Goal: Book appointment/travel/reservation

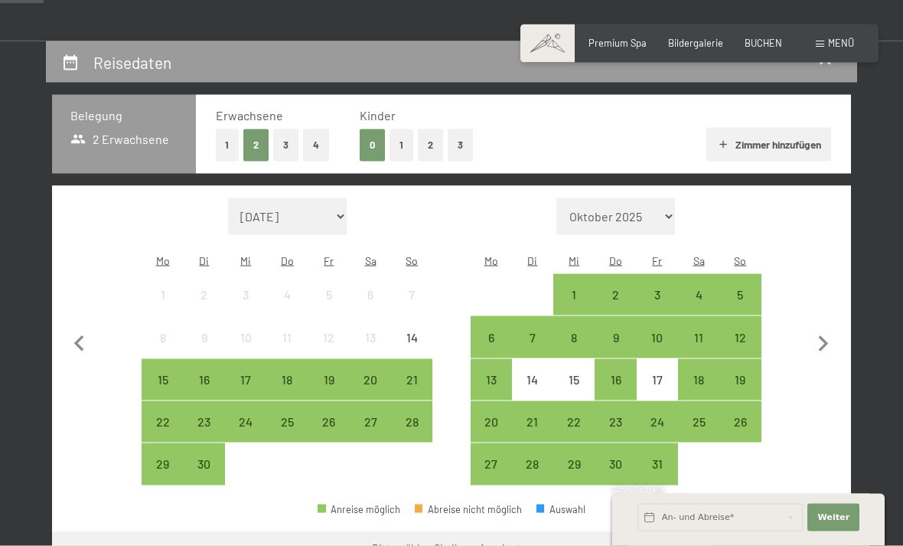
scroll to position [252, 0]
click at [837, 332] on icon "button" at bounding box center [823, 344] width 32 height 32
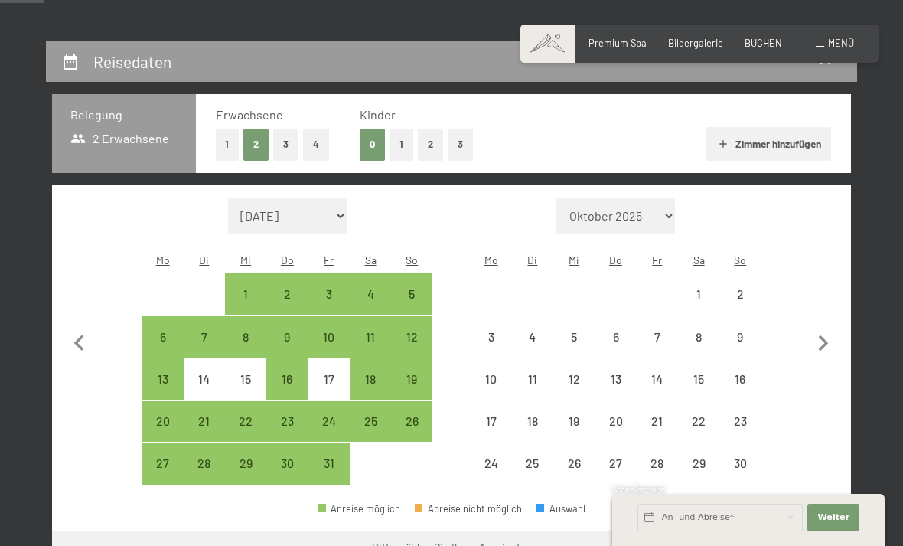
select select "[DATE]"
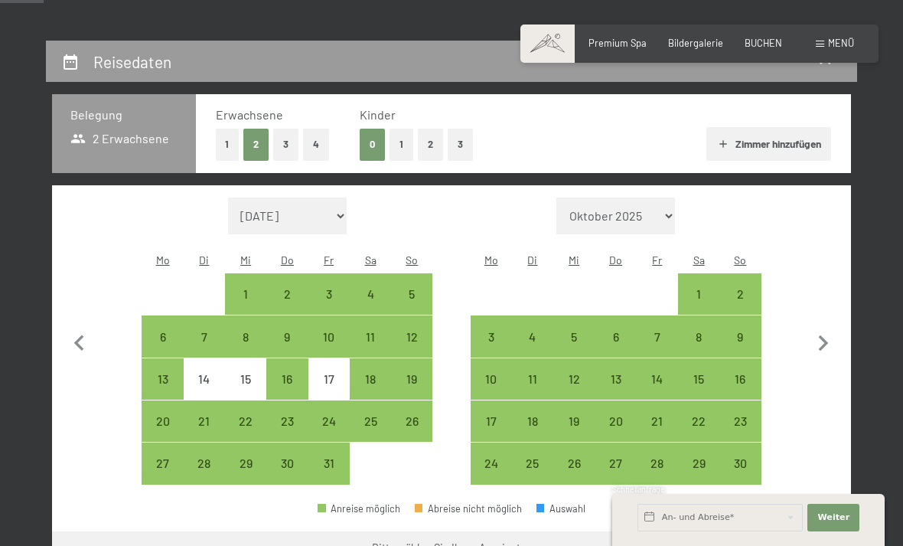
click at [831, 330] on icon "button" at bounding box center [823, 344] width 32 height 32
select select "[DATE]"
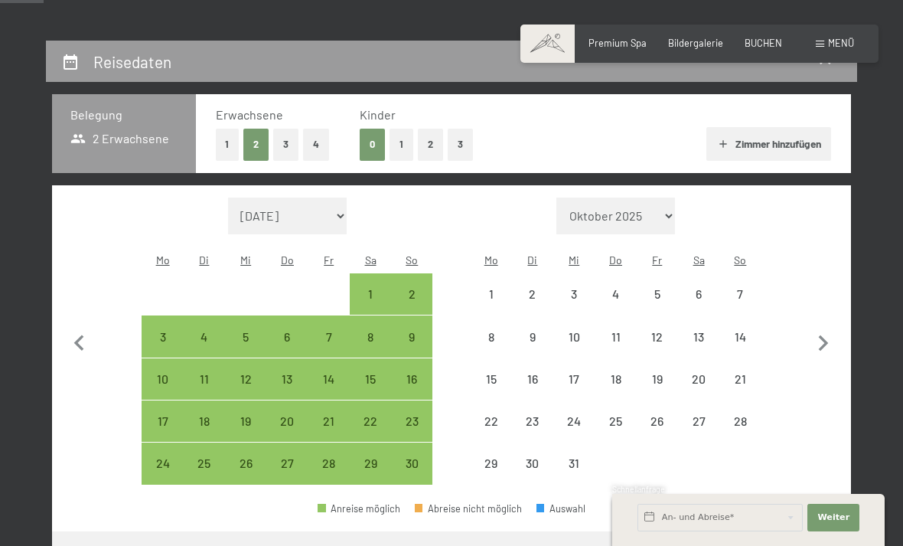
select select "[DATE]"
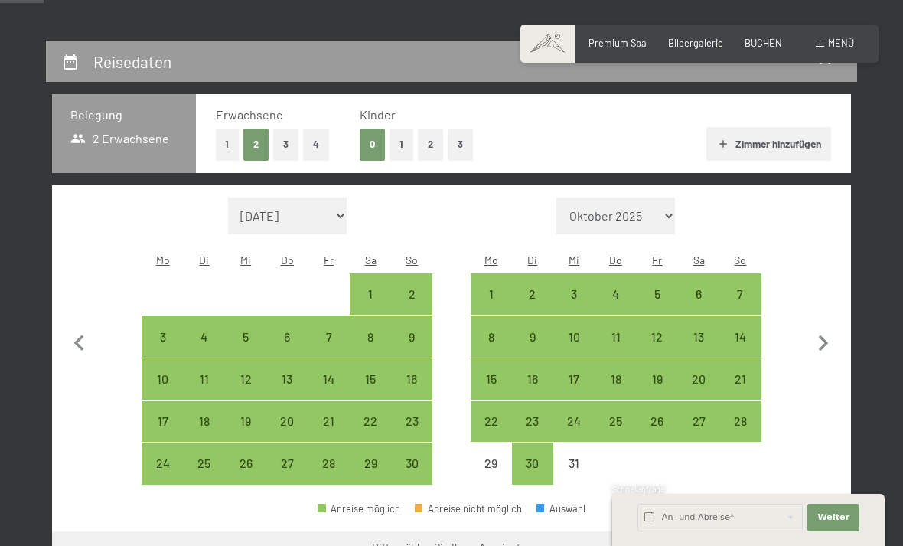
click at [575, 415] on div "24" at bounding box center [574, 434] width 38 height 38
select select "[DATE]"
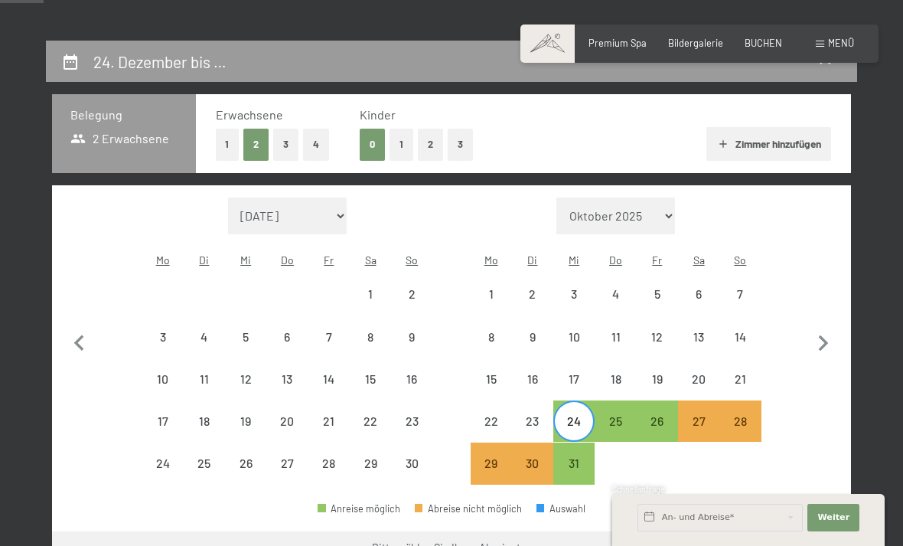
click at [659, 415] on div "26" at bounding box center [657, 434] width 38 height 38
select select "[DATE]"
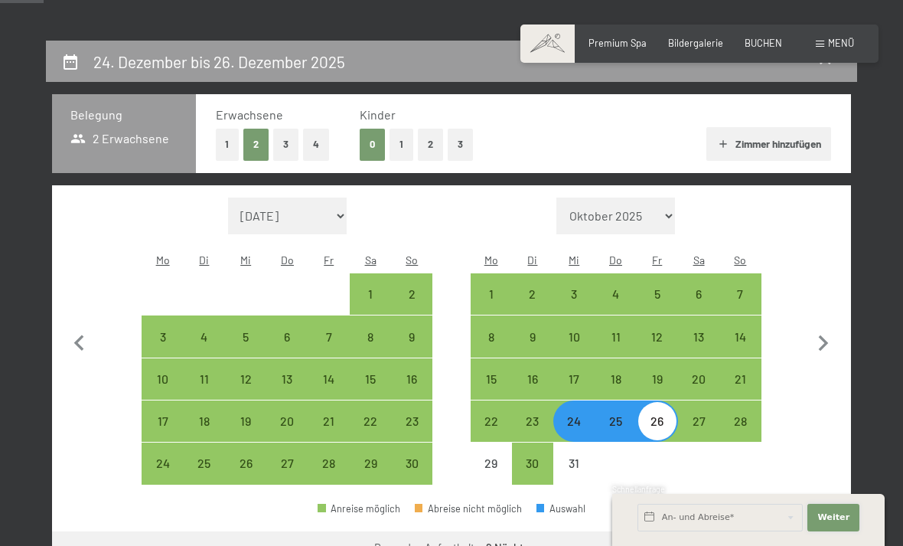
click at [840, 524] on span "Weiter" at bounding box center [833, 517] width 32 height 12
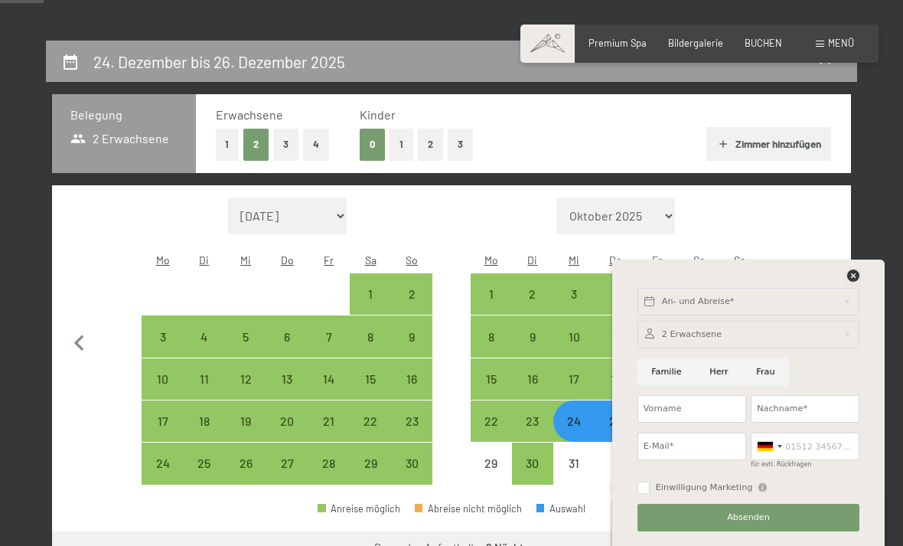
click at [853, 282] on icon at bounding box center [853, 275] width 12 height 12
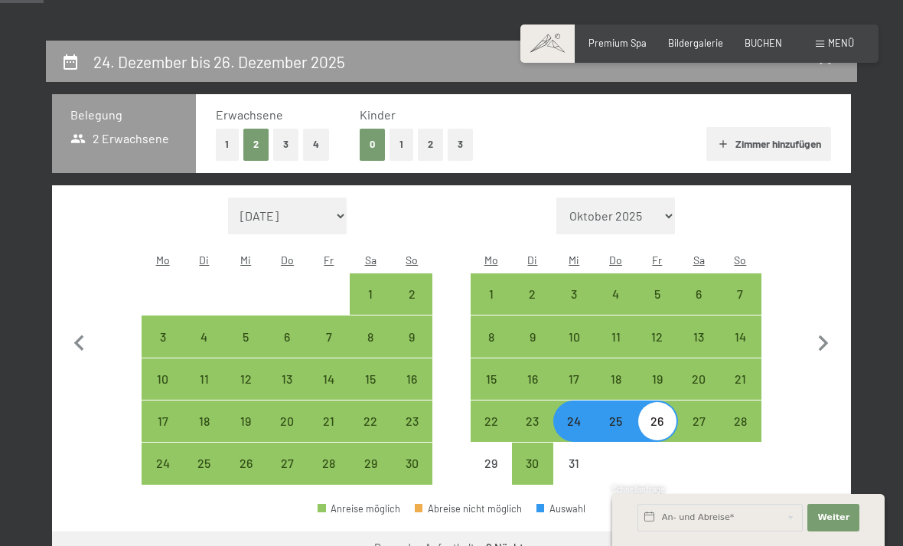
click at [798, 531] on button "Weiter zu „Zimmer“" at bounding box center [782, 549] width 137 height 37
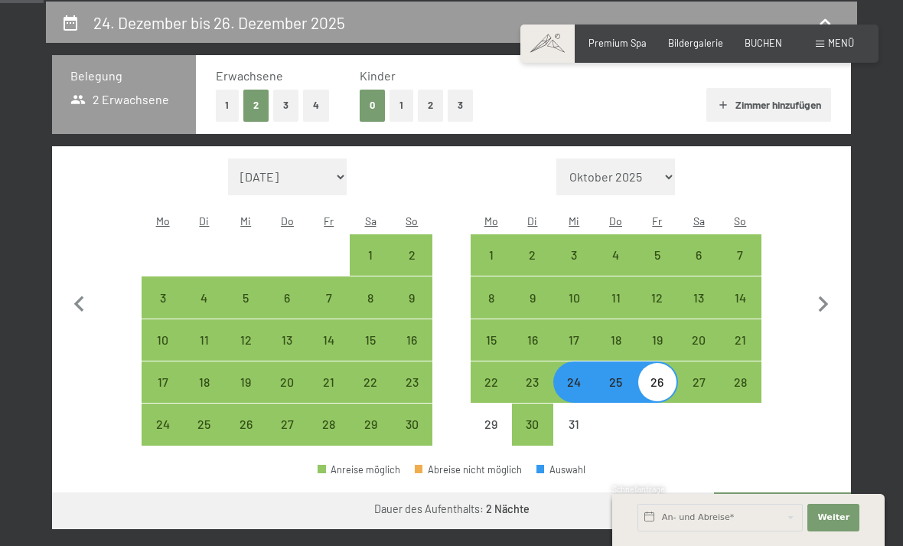
select select "[DATE]"
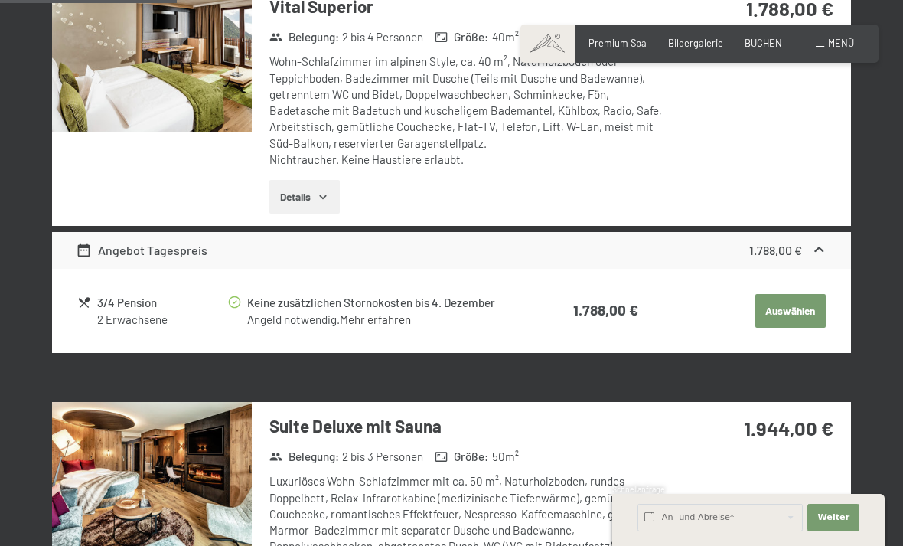
scroll to position [886, 0]
